Goal: Obtain resource: Obtain resource

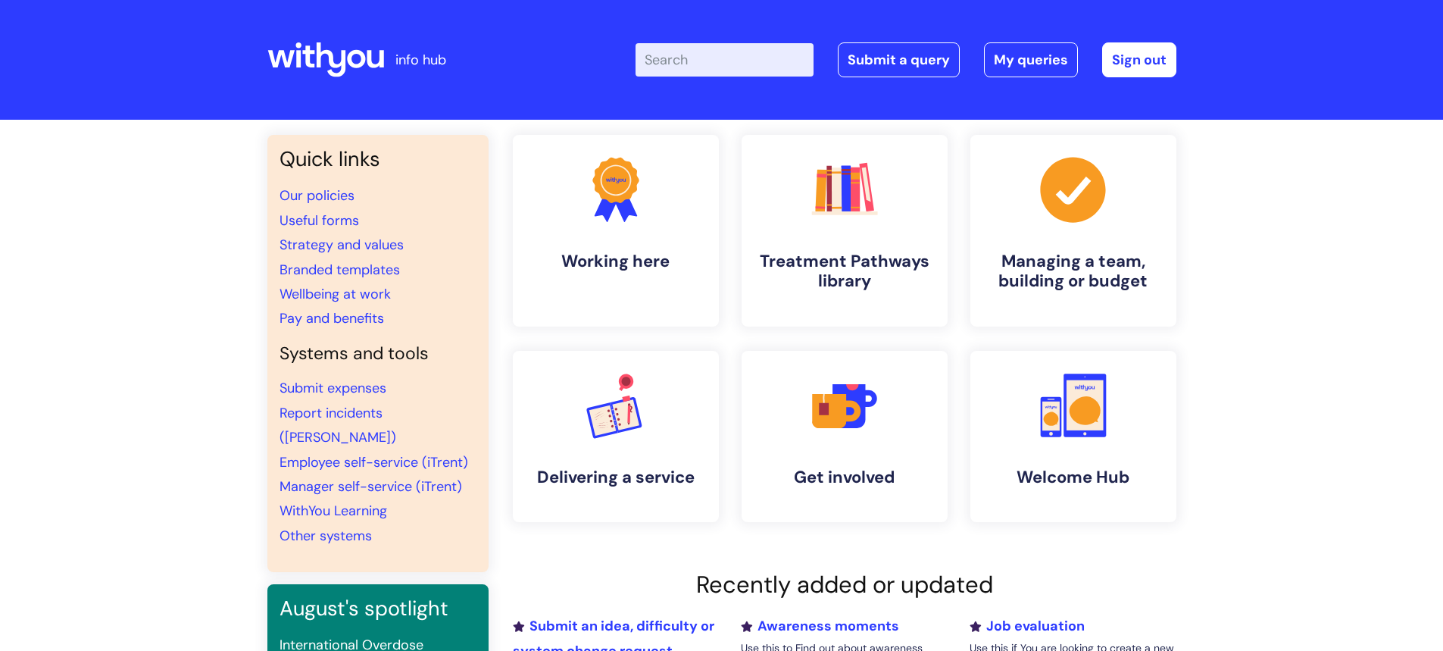
click at [1325, 298] on div "Quick links Our policies Useful forms Strategy and values Branded templates Wel…" at bounding box center [721, 519] width 1443 height 798
click at [1052, 240] on link ".cls-1{fill:#a53144;stroke-width:0px;} Managing a team, building or budget" at bounding box center [1072, 230] width 209 height 195
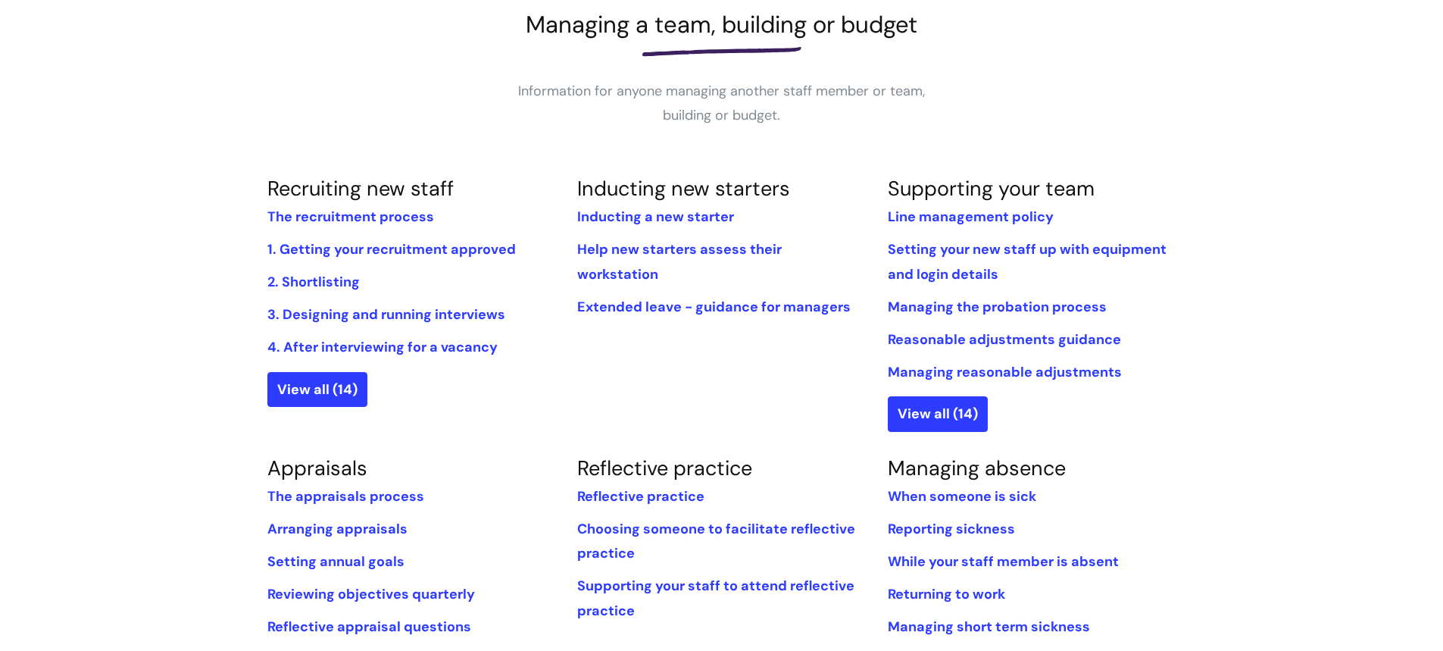
scroll to position [454, 0]
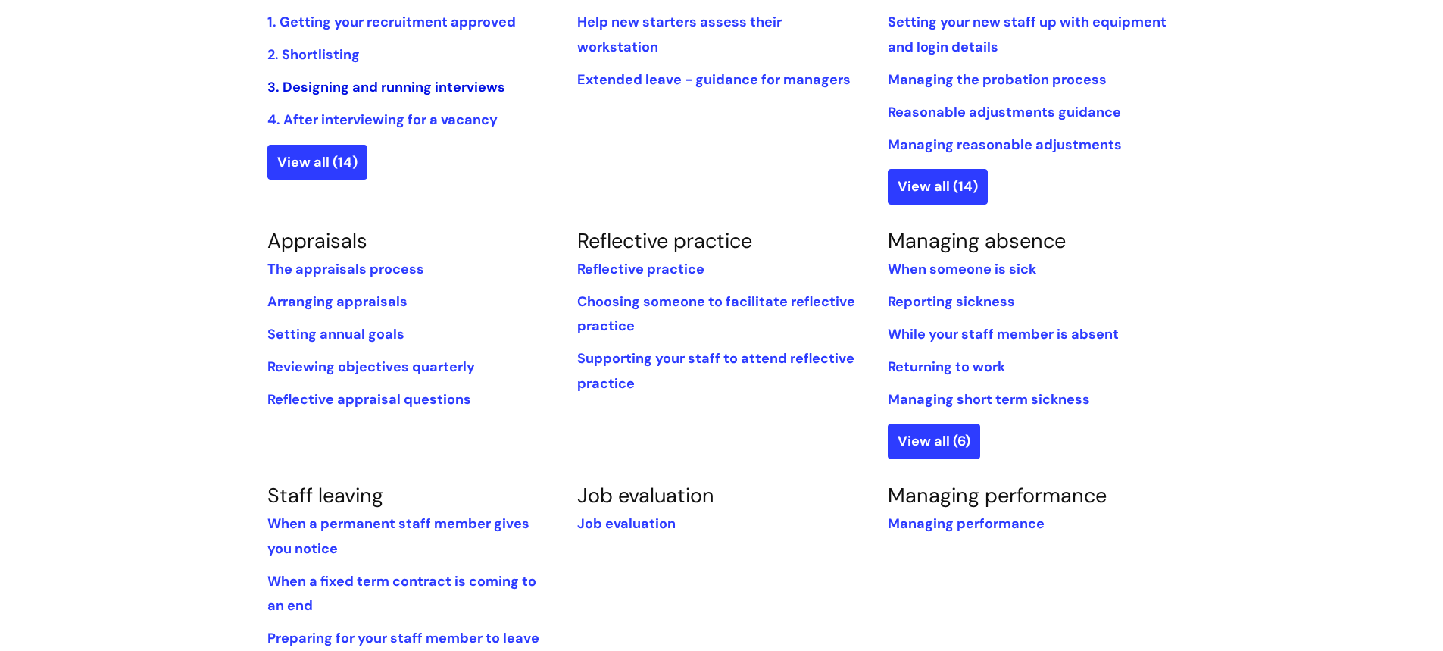
click at [409, 80] on link "3. Designing and running interviews" at bounding box center [386, 87] width 238 height 18
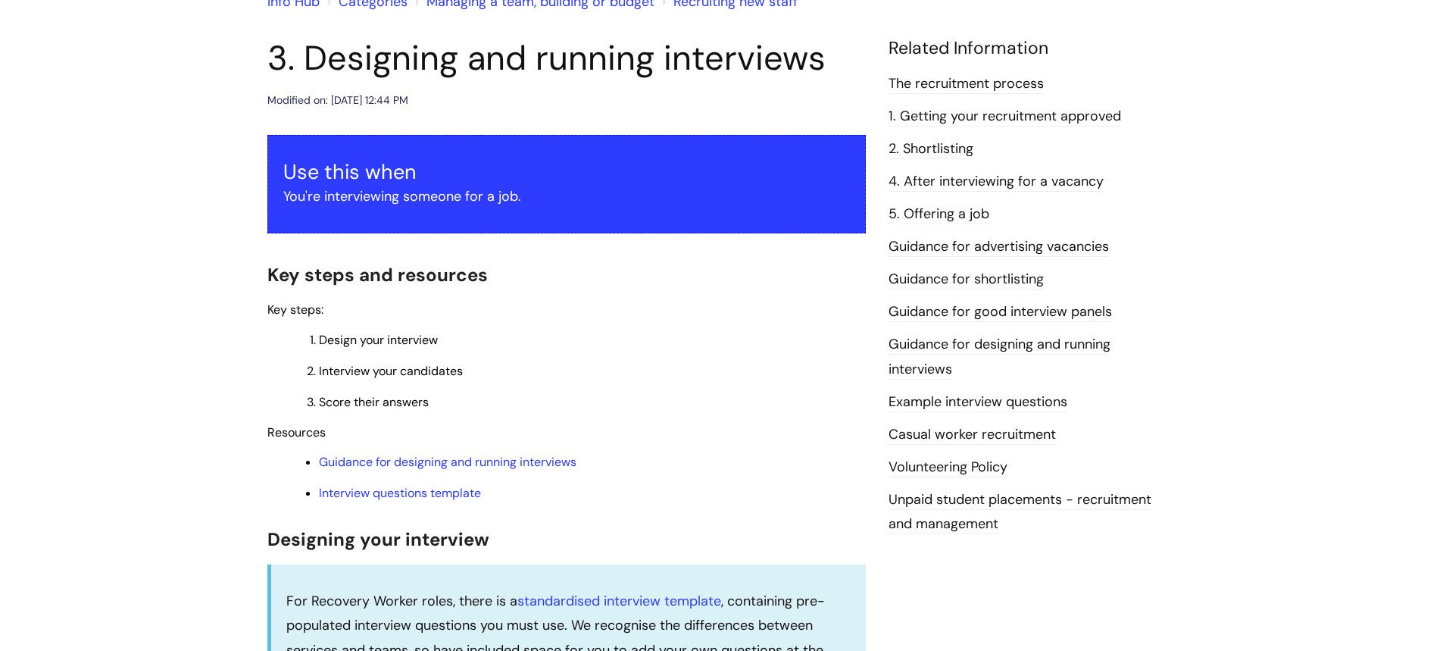
scroll to position [227, 0]
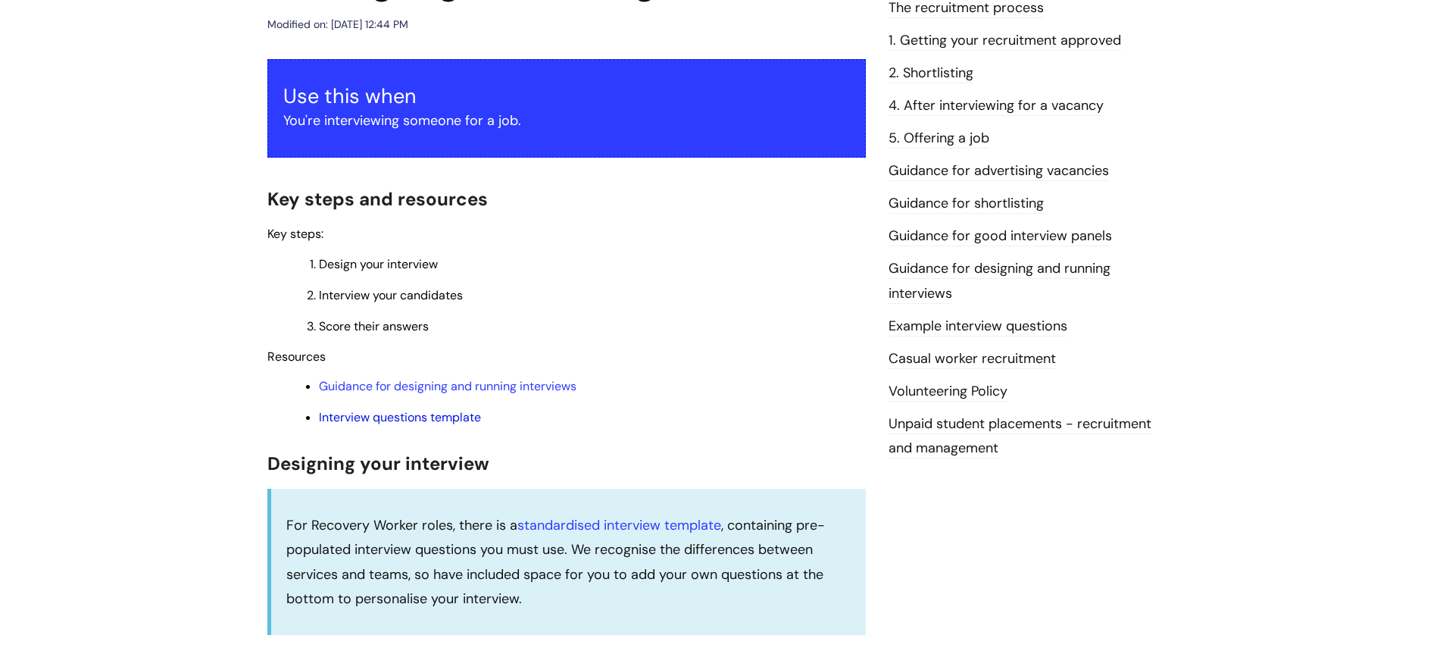
click at [388, 414] on link "Interview questions template" at bounding box center [400, 417] width 162 height 16
